Goal: Transaction & Acquisition: Purchase product/service

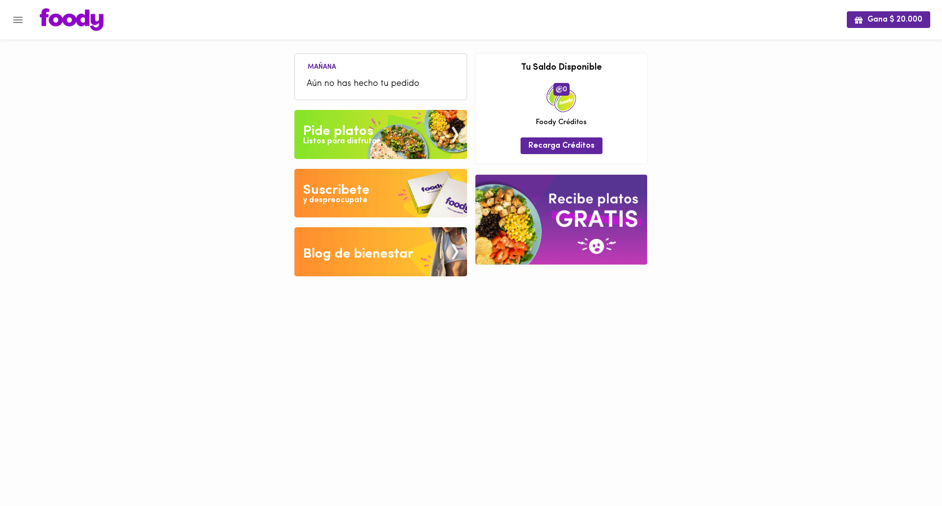
click at [345, 140] on div "Listos para disfrutar" at bounding box center [341, 141] width 77 height 11
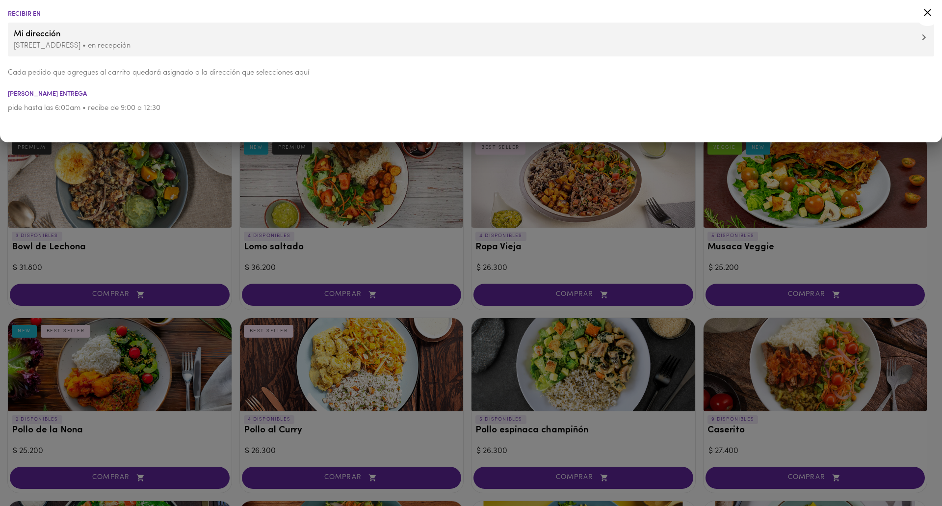
click at [235, 313] on div at bounding box center [471, 253] width 942 height 506
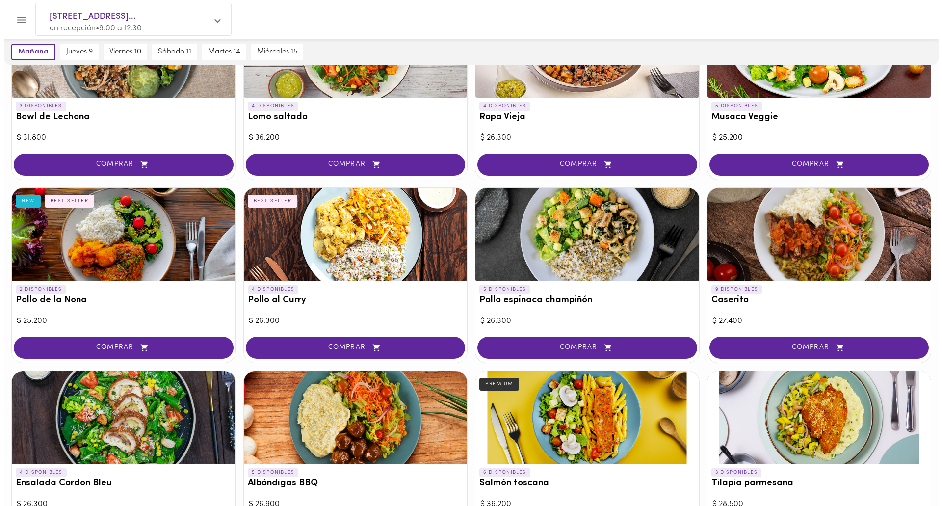
scroll to position [147, 0]
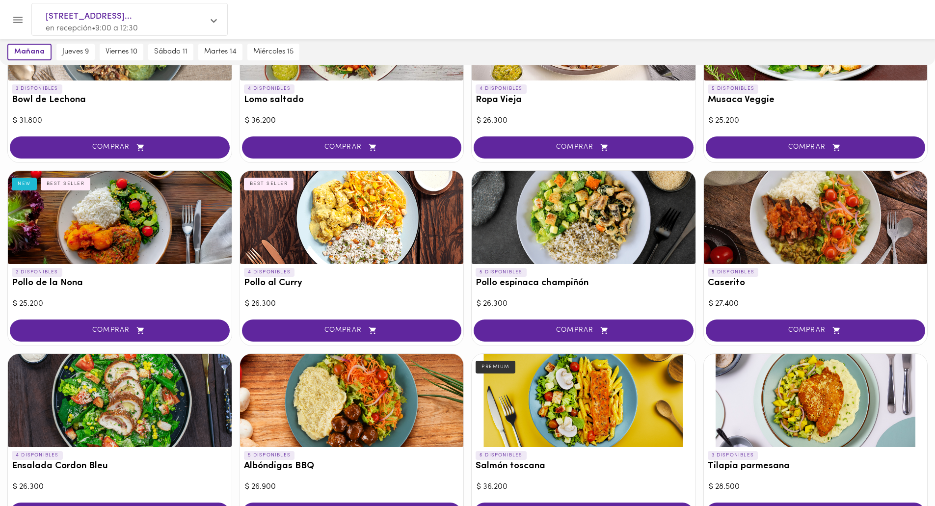
click at [324, 232] on div at bounding box center [352, 217] width 224 height 93
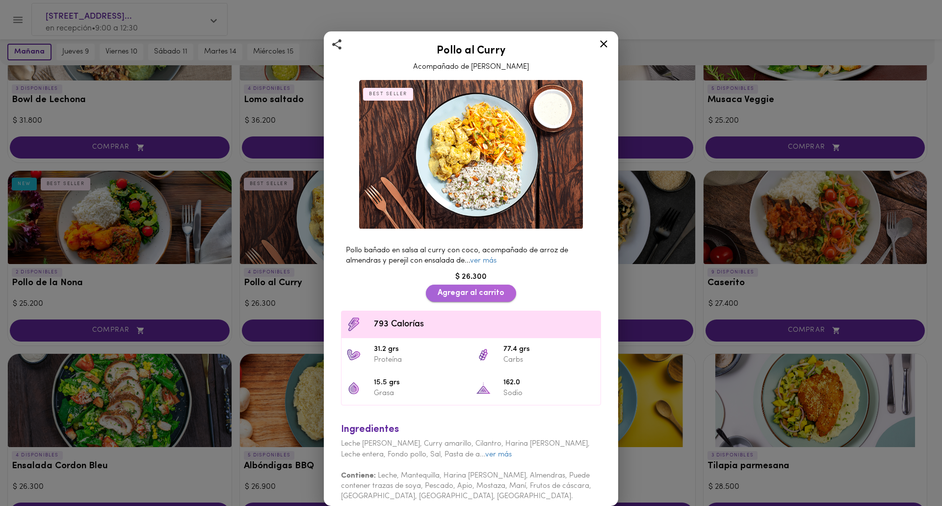
click at [483, 290] on span "Agregar al carrito" at bounding box center [471, 293] width 67 height 9
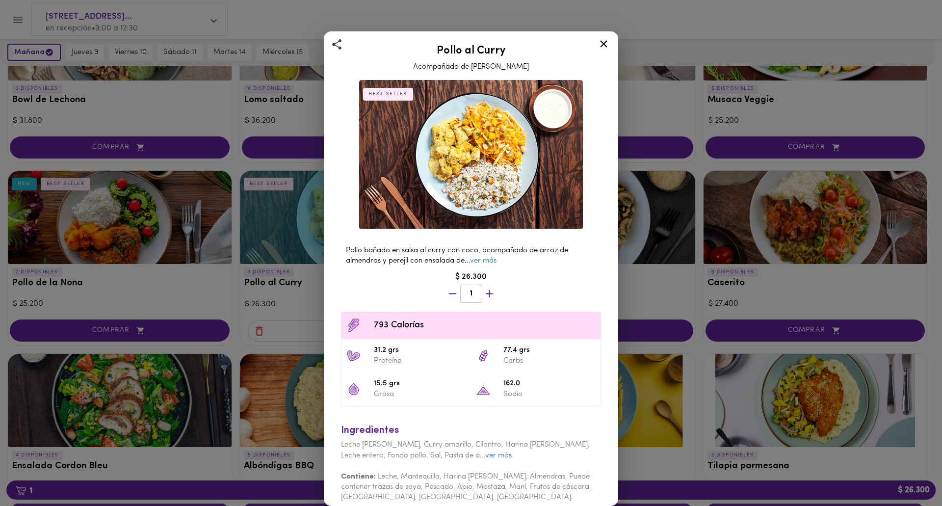
click at [603, 46] on icon at bounding box center [603, 43] width 7 height 7
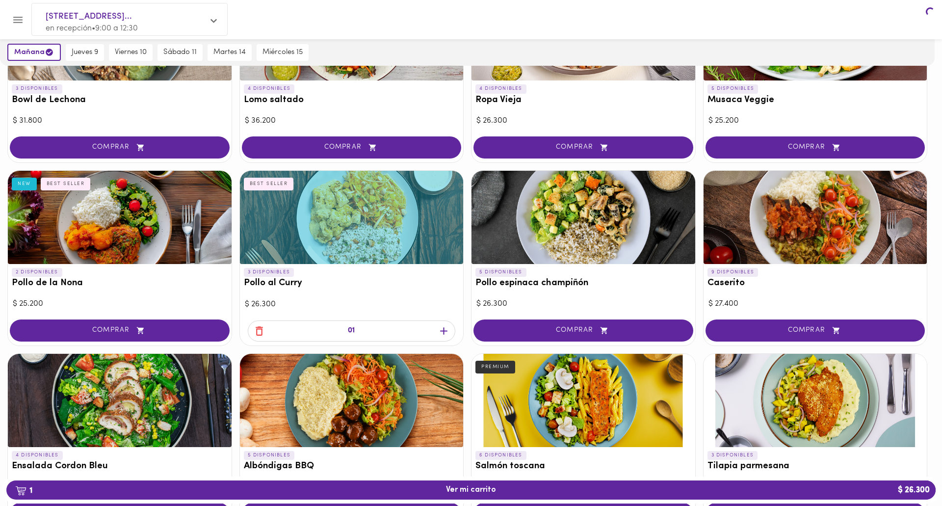
scroll to position [147, 0]
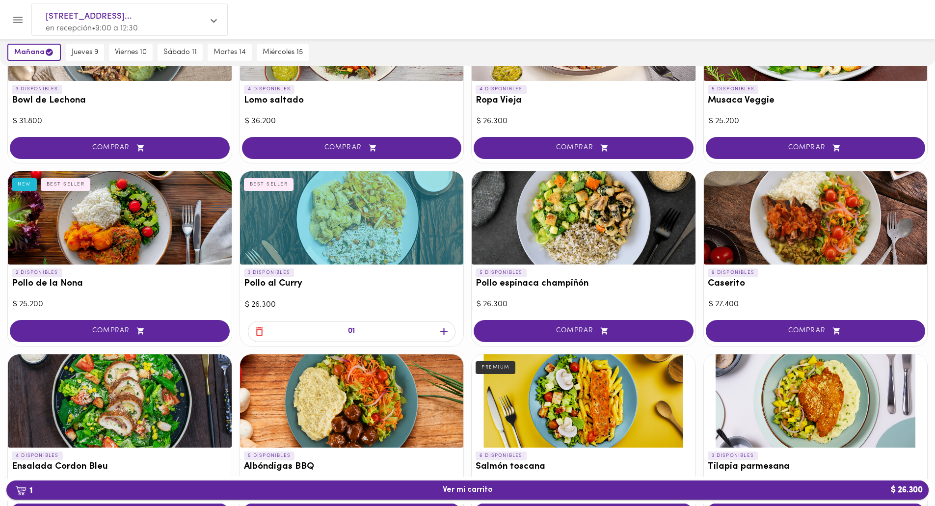
click at [482, 488] on span "1 Ver mi carrito $ 26.300" at bounding box center [468, 489] width 50 height 9
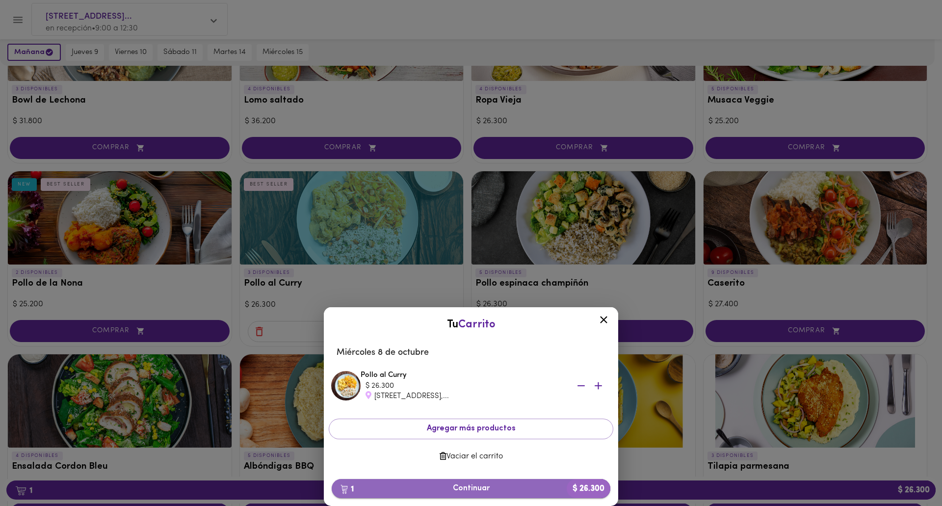
click at [483, 488] on span "1 Continuar $ 26.300" at bounding box center [471, 488] width 263 height 9
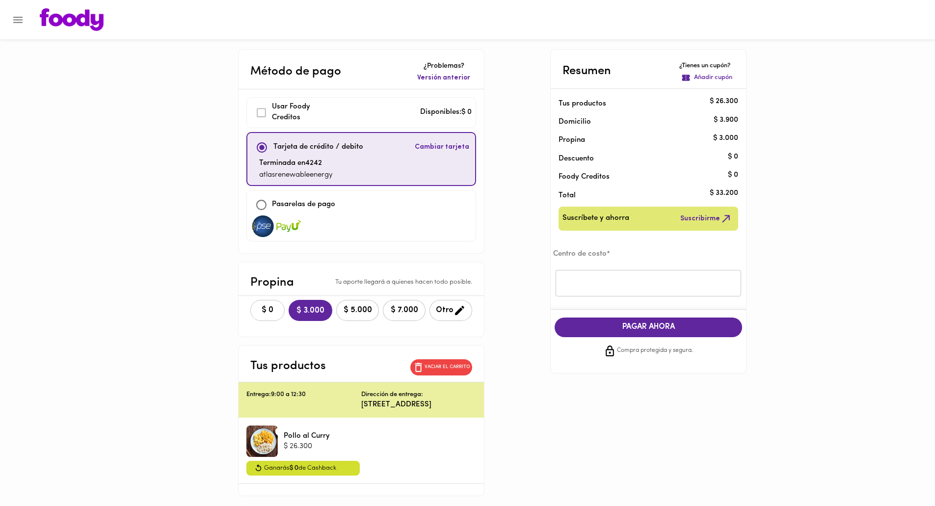
click at [257, 306] on span "$ 0" at bounding box center [268, 310] width 22 height 9
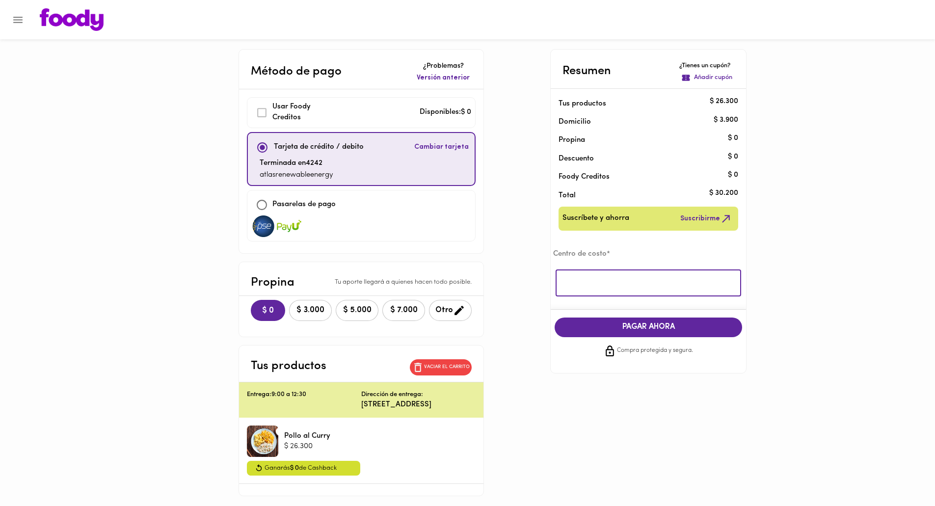
click at [615, 284] on input "text" at bounding box center [649, 283] width 186 height 27
type input "atlas"
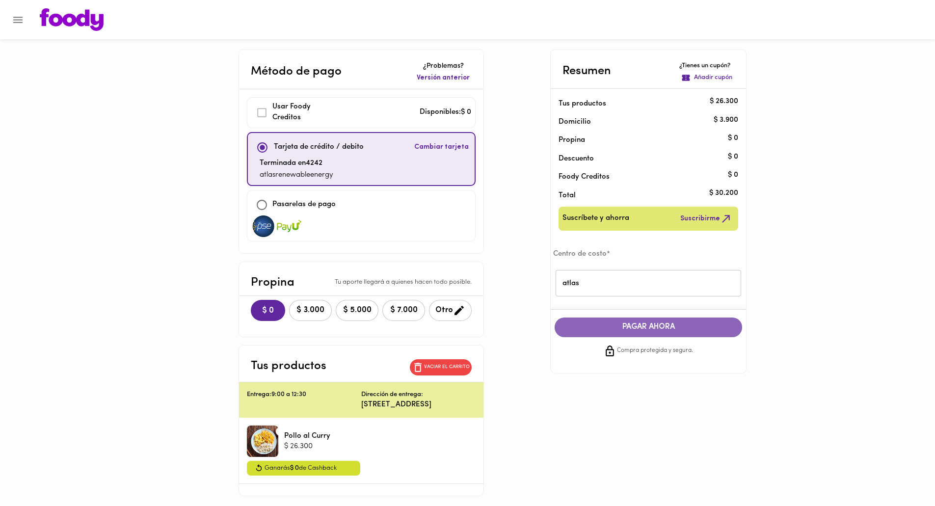
click at [664, 331] on span "PAGAR AHORA" at bounding box center [649, 327] width 168 height 9
